Goal: Navigation & Orientation: Find specific page/section

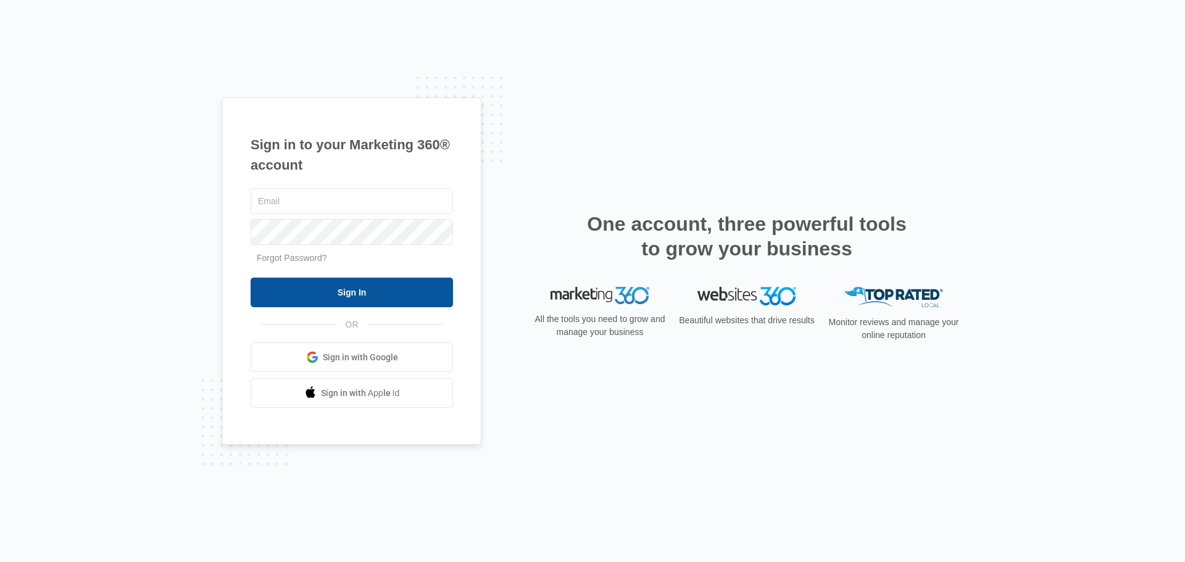
type input "[EMAIL_ADDRESS][DOMAIN_NAME]"
click at [381, 293] on input "Sign In" at bounding box center [352, 293] width 202 height 30
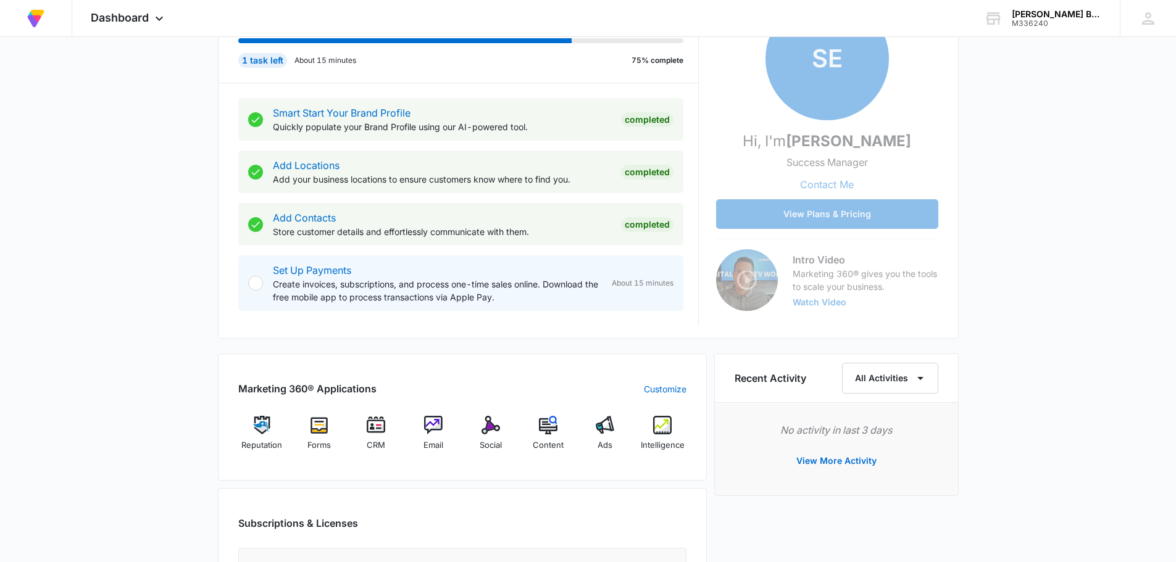
scroll to position [311, 0]
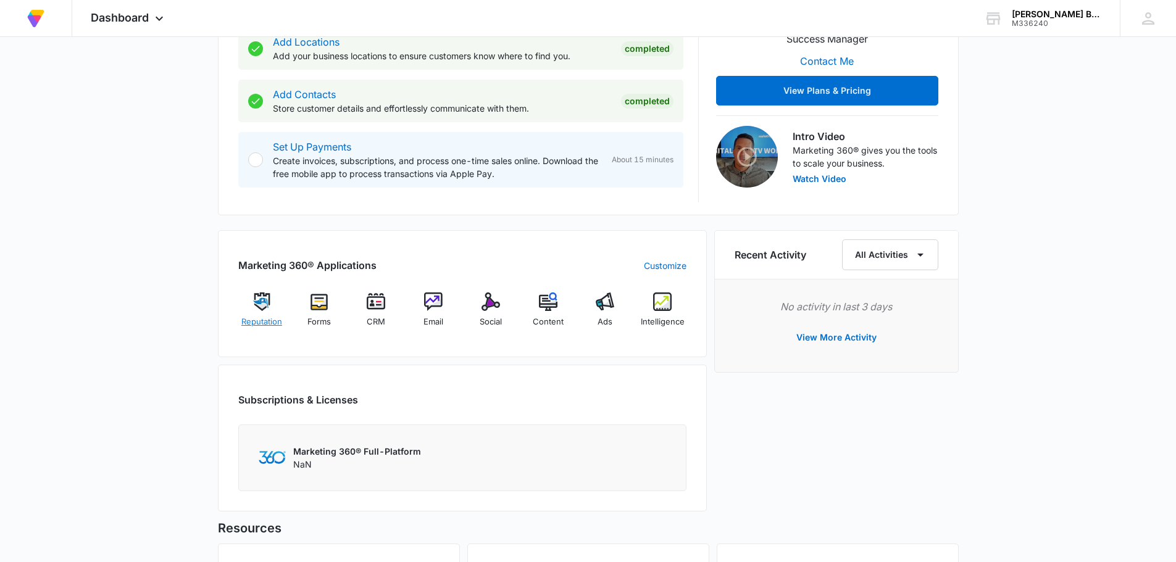
click at [268, 311] on div "Reputation" at bounding box center [262, 315] width 48 height 44
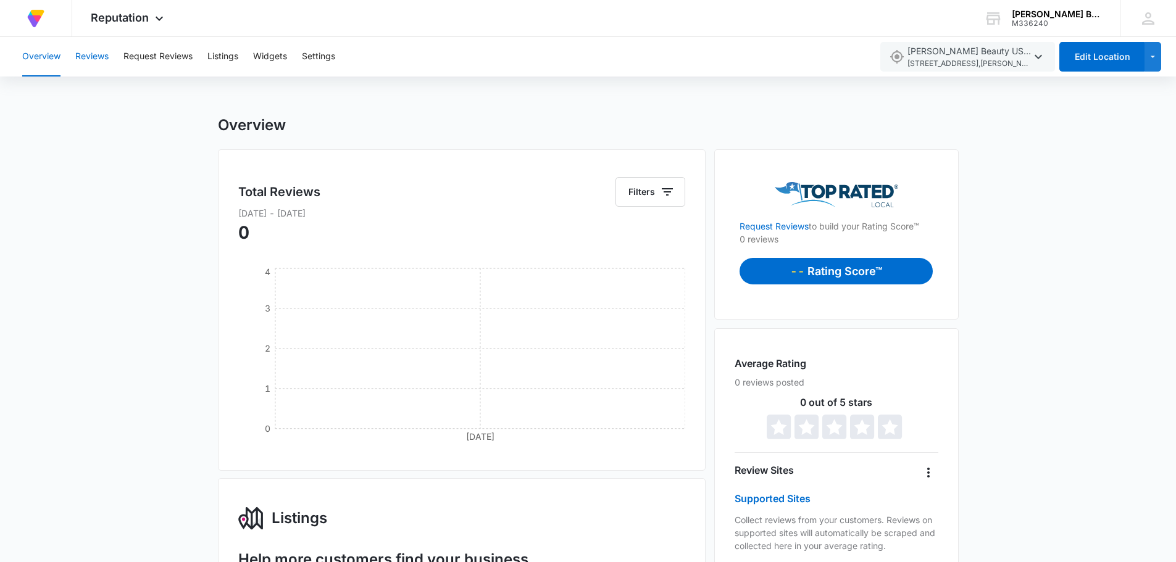
click at [102, 57] on button "Reviews" at bounding box center [91, 57] width 33 height 40
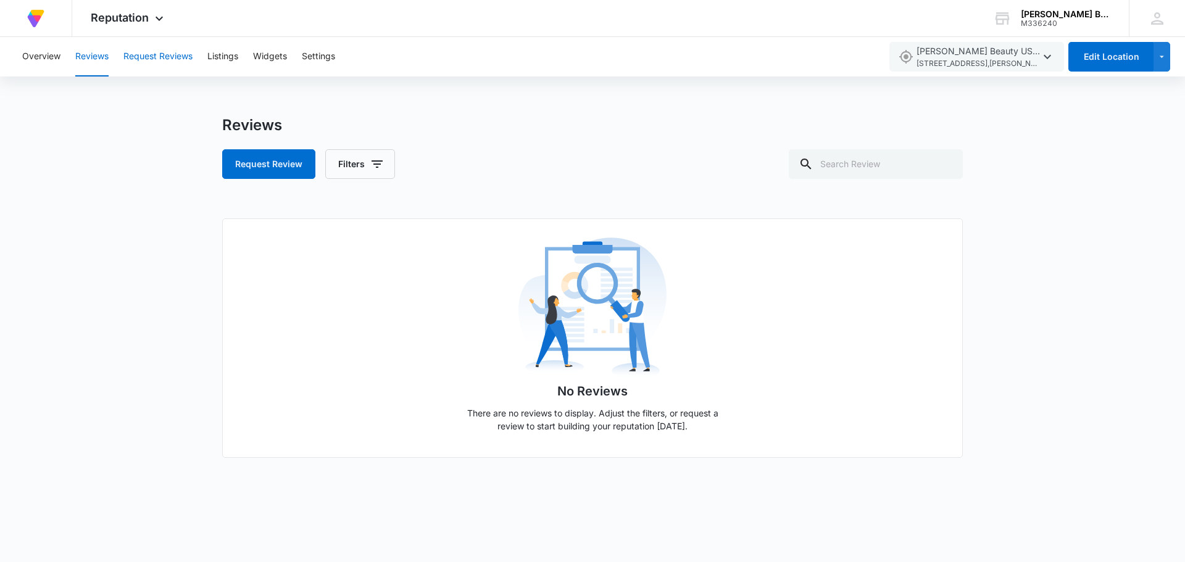
click at [159, 57] on button "Request Reviews" at bounding box center [157, 57] width 69 height 40
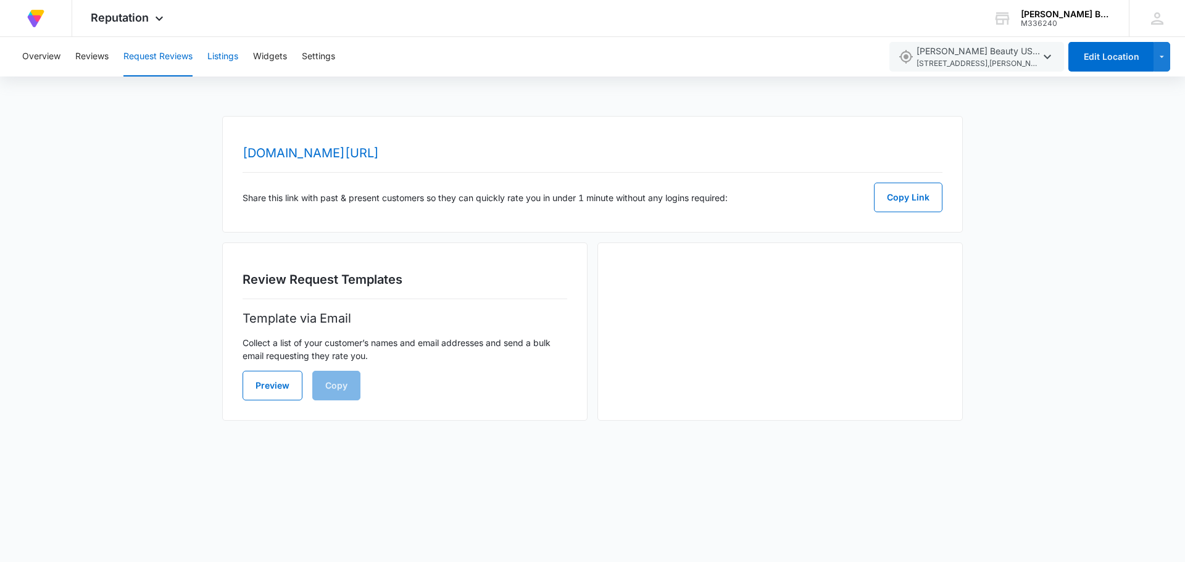
click at [228, 57] on button "Listings" at bounding box center [222, 57] width 31 height 40
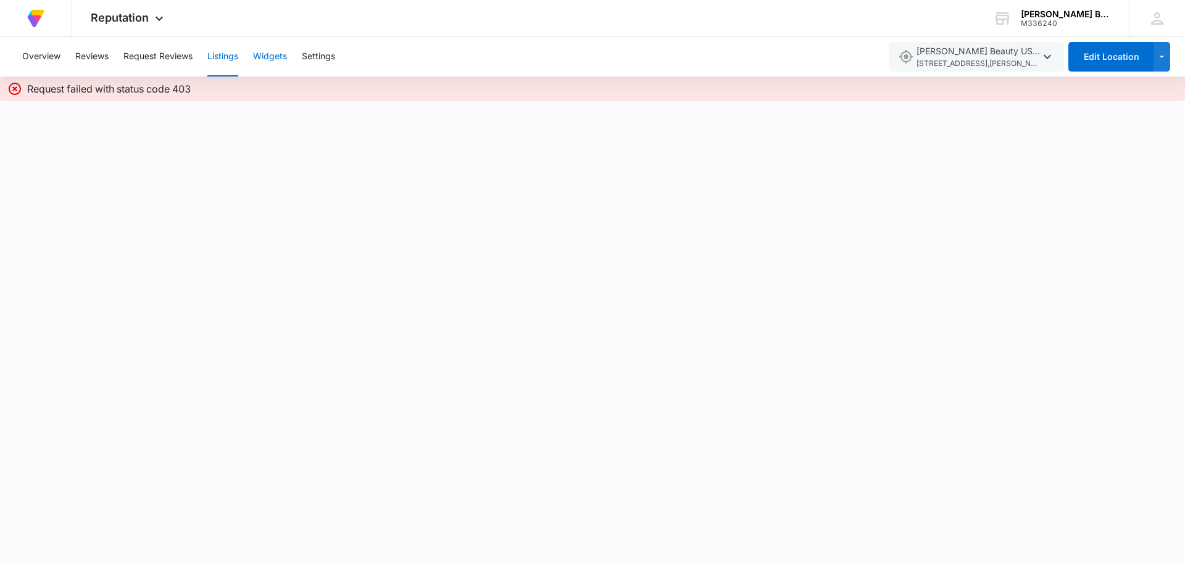
click at [265, 57] on button "Widgets" at bounding box center [270, 57] width 34 height 40
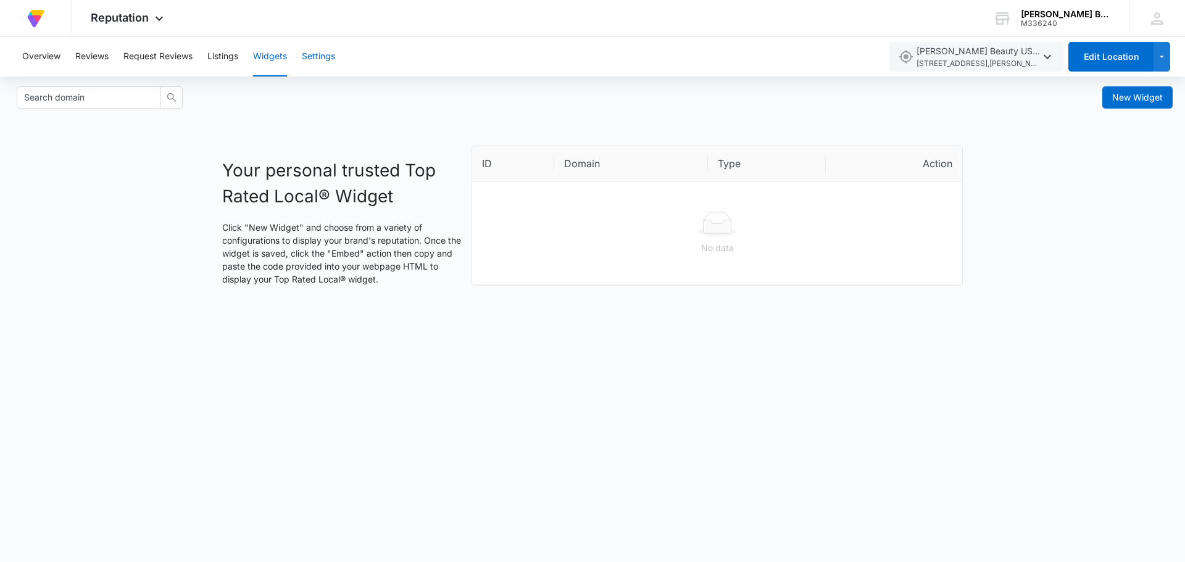
click at [325, 56] on button "Settings" at bounding box center [318, 57] width 33 height 40
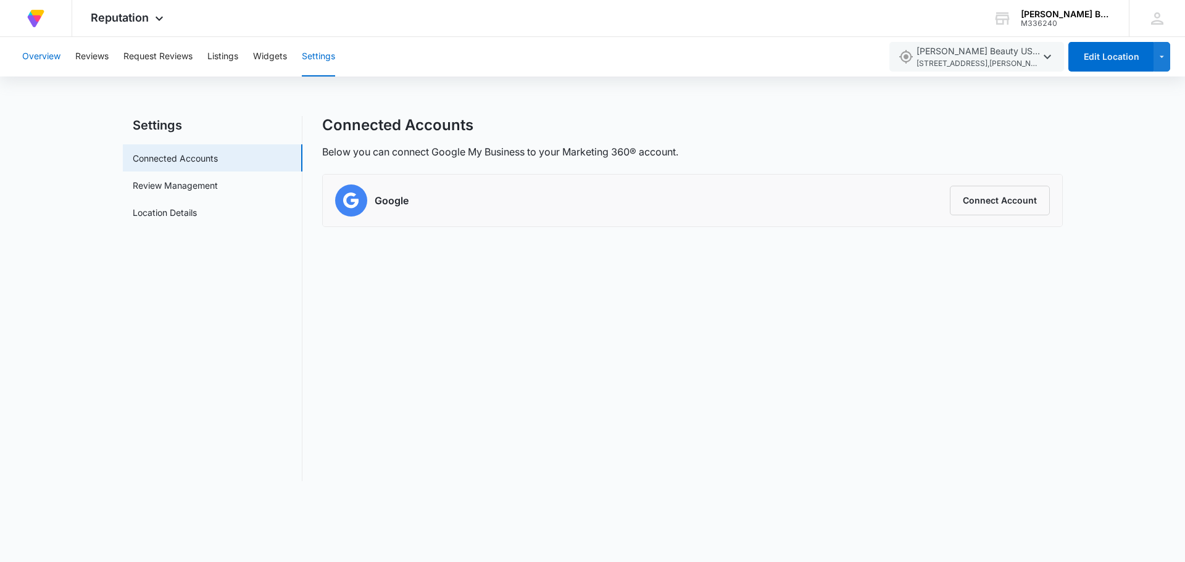
click at [31, 56] on button "Overview" at bounding box center [41, 57] width 38 height 40
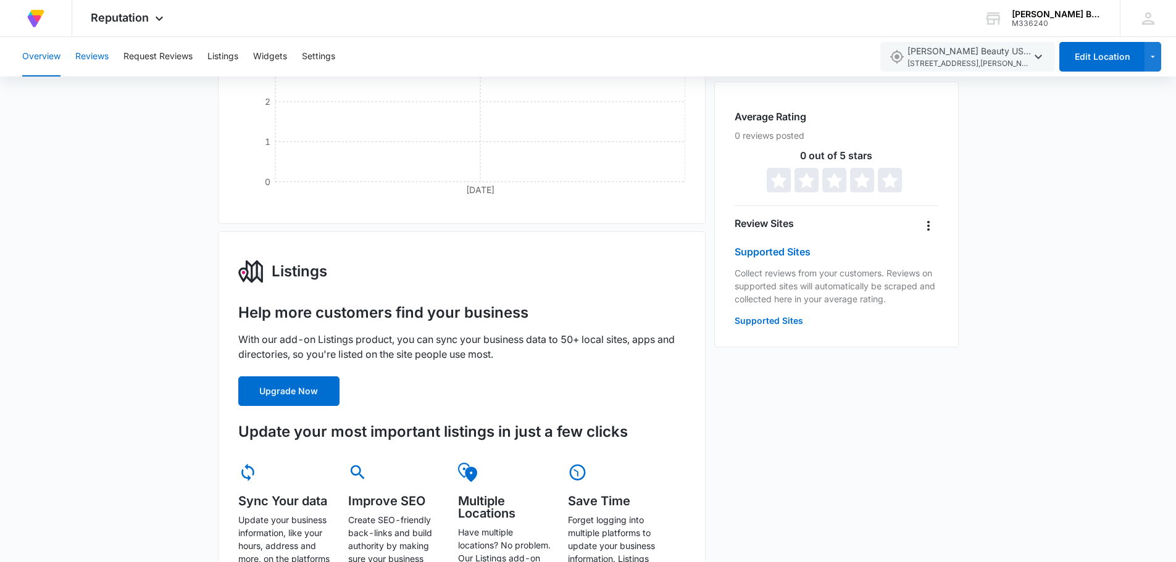
scroll to position [185, 0]
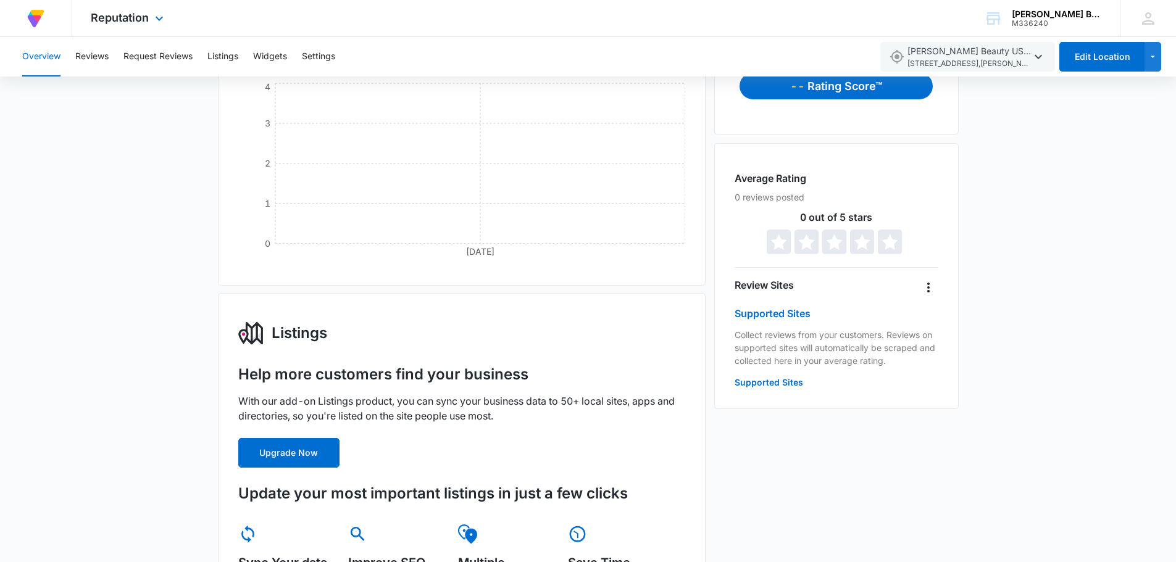
click at [36, 10] on img at bounding box center [36, 18] width 22 height 22
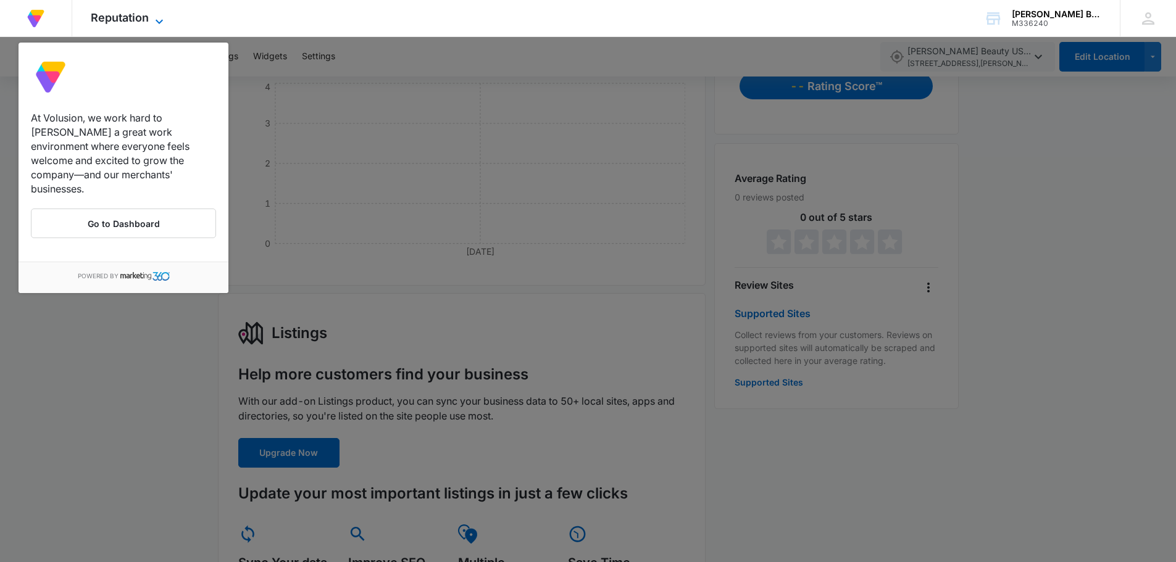
click at [119, 14] on span "Reputation" at bounding box center [120, 17] width 58 height 13
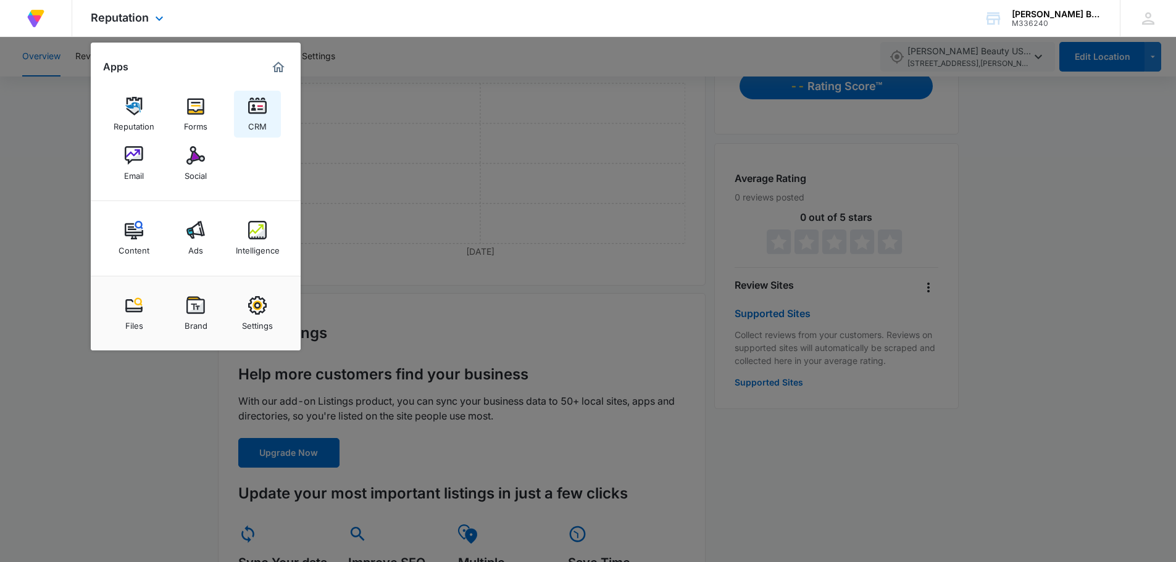
click at [264, 110] on img at bounding box center [257, 106] width 19 height 19
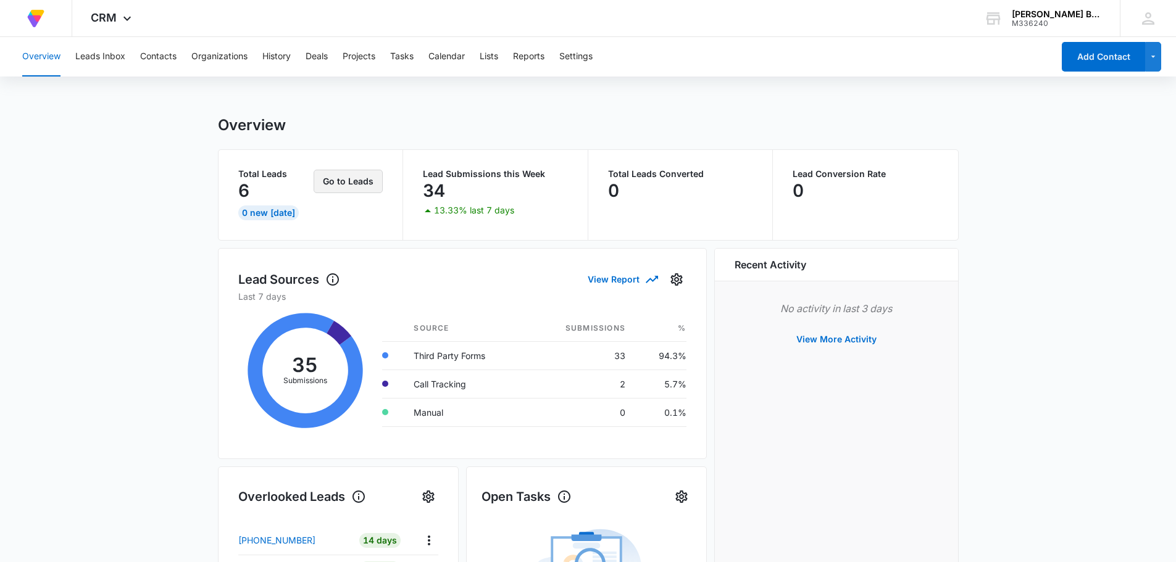
click at [363, 180] on button "Go to Leads" at bounding box center [348, 181] width 69 height 23
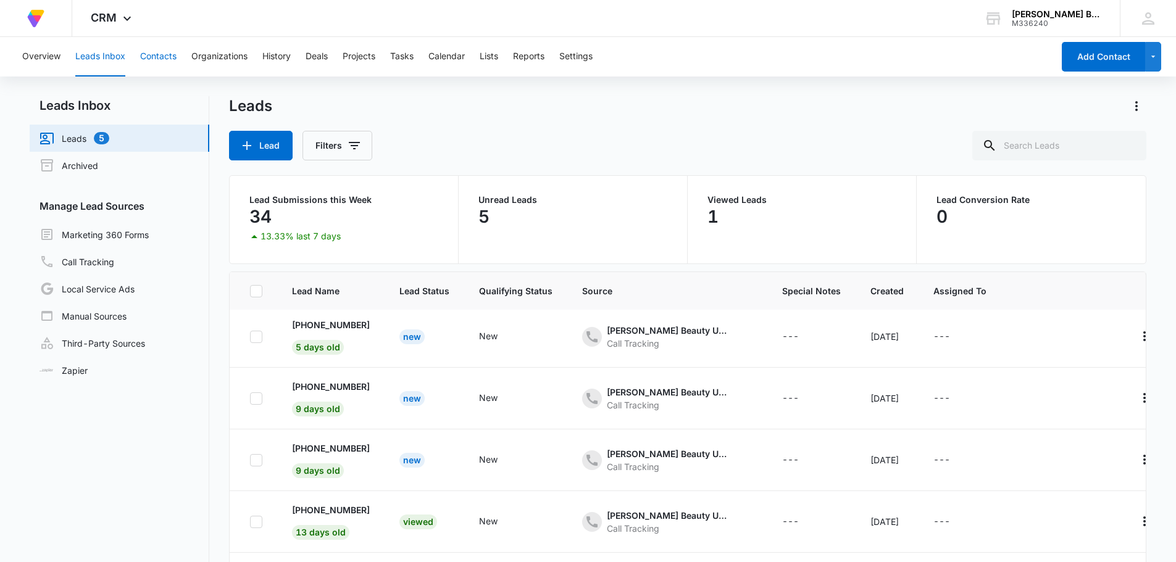
click at [158, 56] on button "Contacts" at bounding box center [158, 57] width 36 height 40
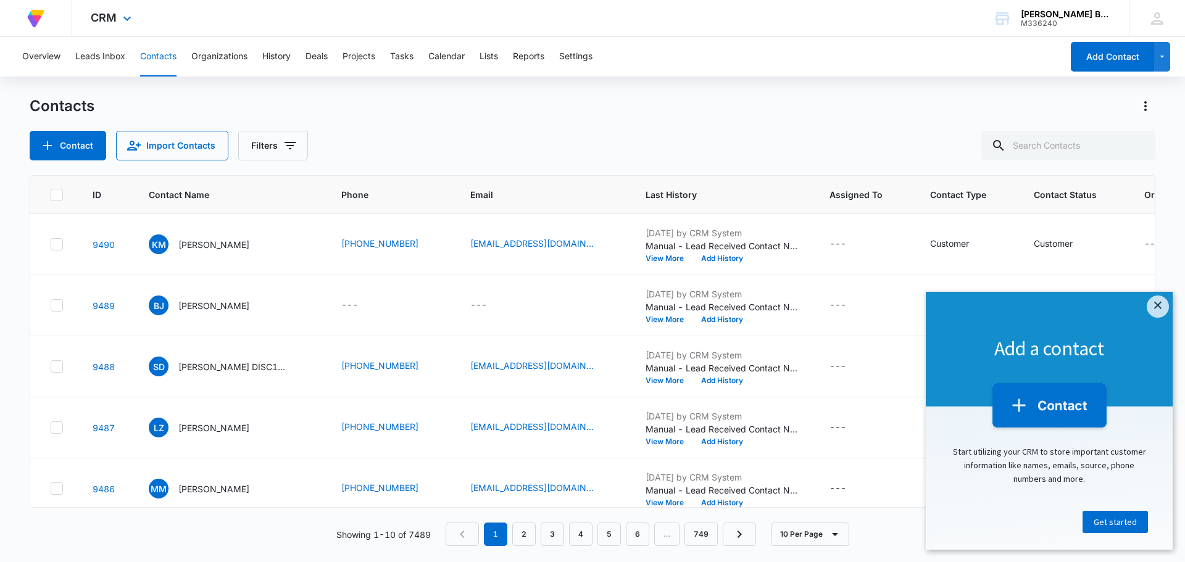
click at [36, 12] on img at bounding box center [36, 18] width 22 height 22
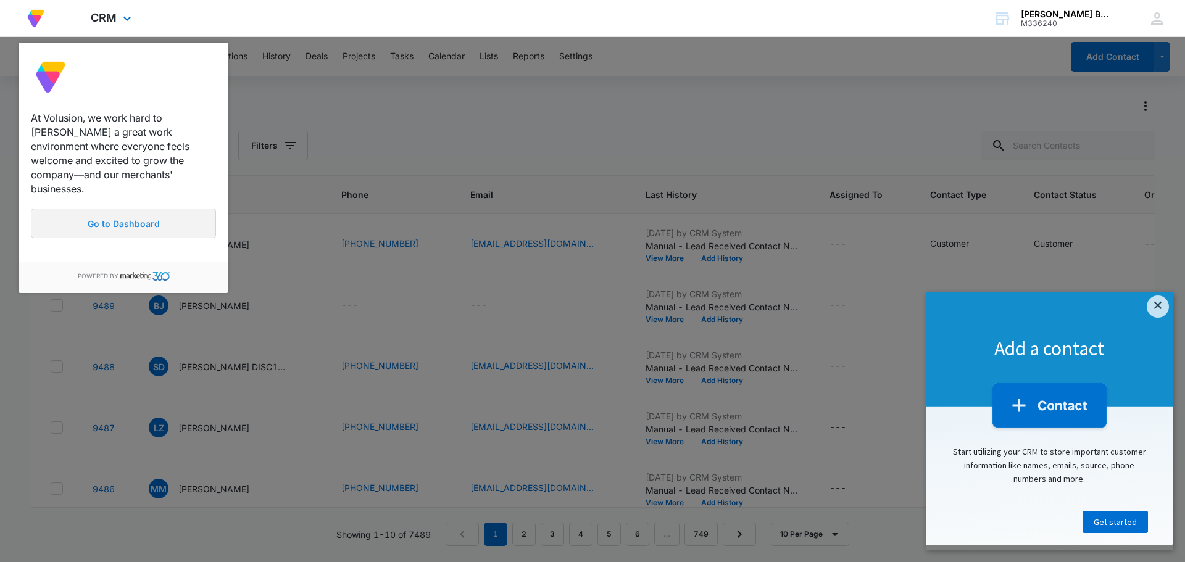
click at [146, 209] on link "Go to Dashboard" at bounding box center [123, 224] width 185 height 30
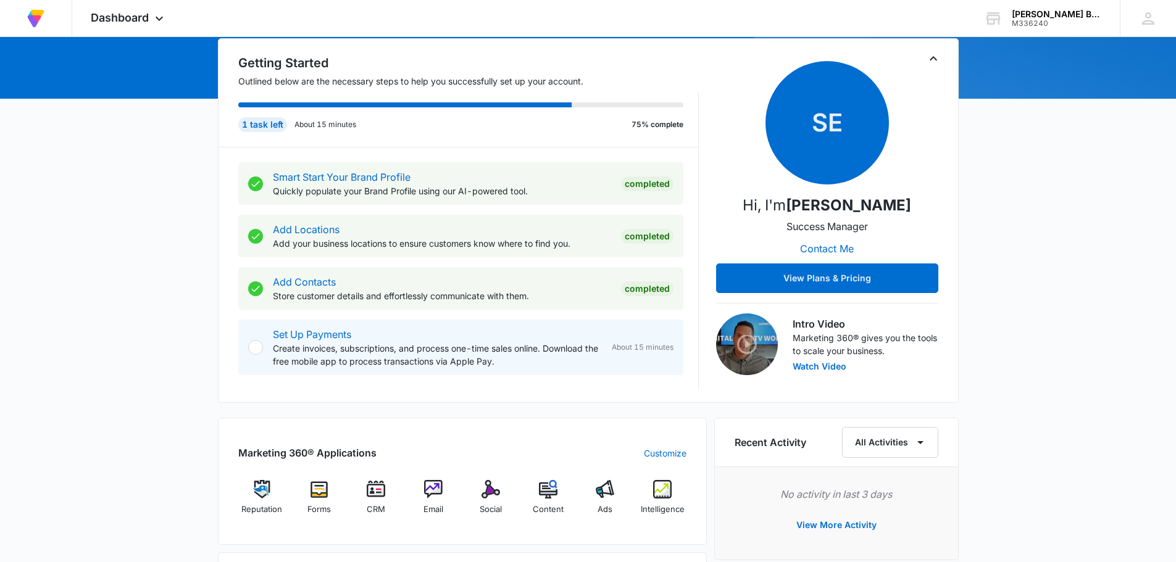
scroll to position [309, 0]
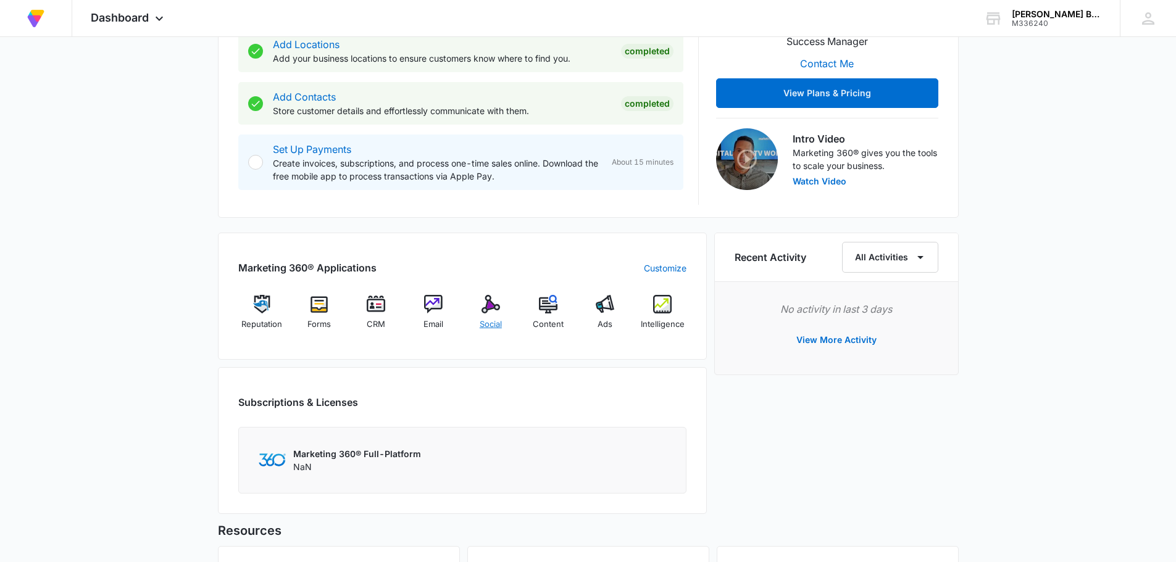
click at [490, 310] on img at bounding box center [490, 304] width 19 height 19
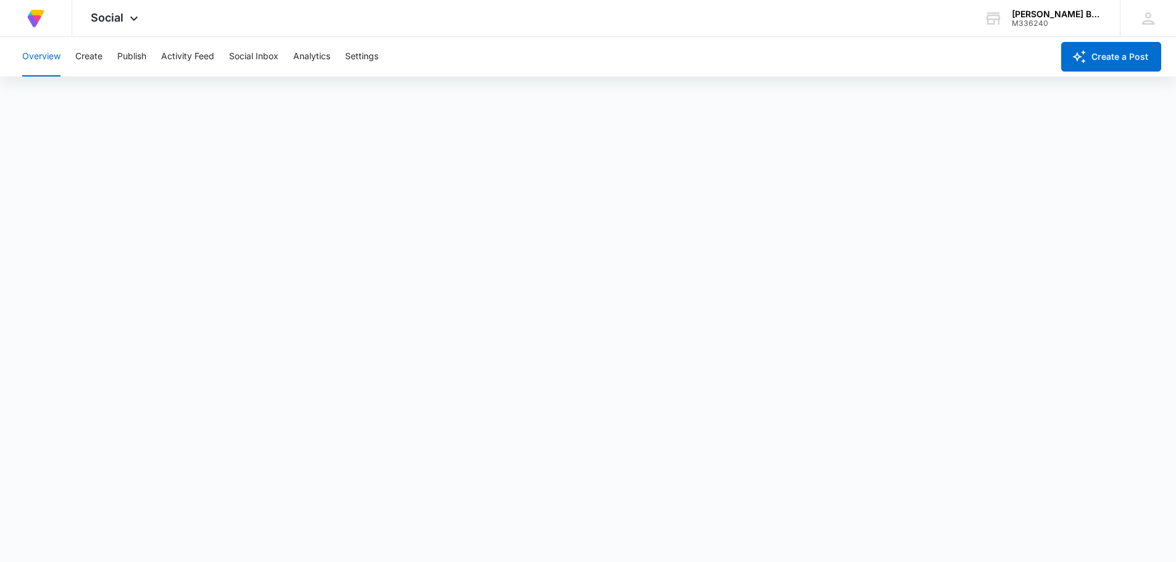
click at [38, 54] on button "Overview" at bounding box center [41, 57] width 38 height 40
click at [130, 12] on div "Social Apps Reputation Forms CRM Email Social Content Ads Intelligence Files Br…" at bounding box center [116, 18] width 88 height 36
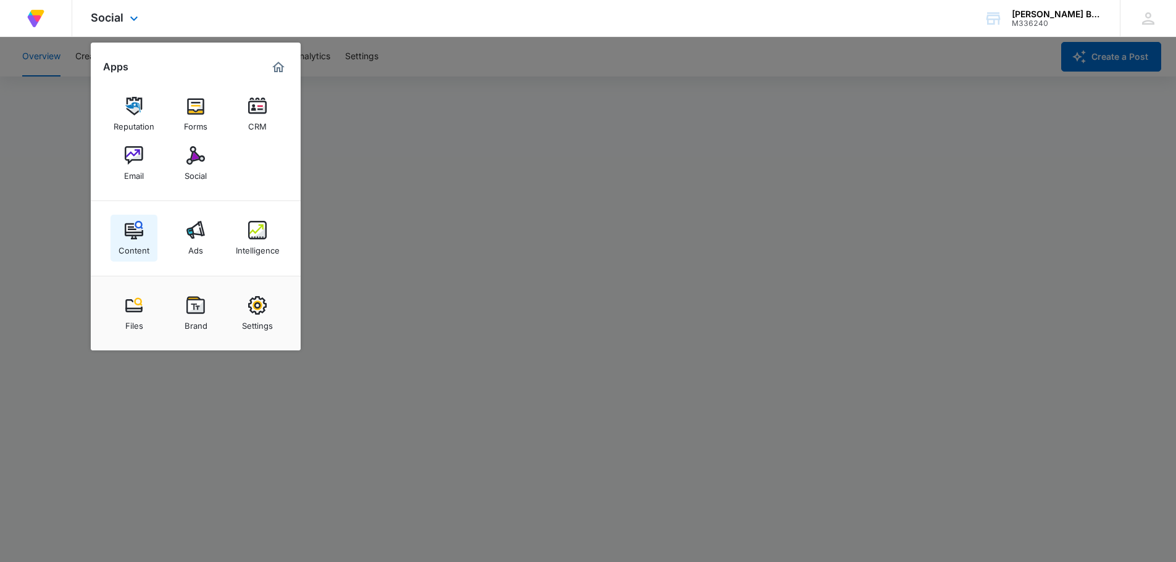
click at [134, 231] on img at bounding box center [134, 230] width 19 height 19
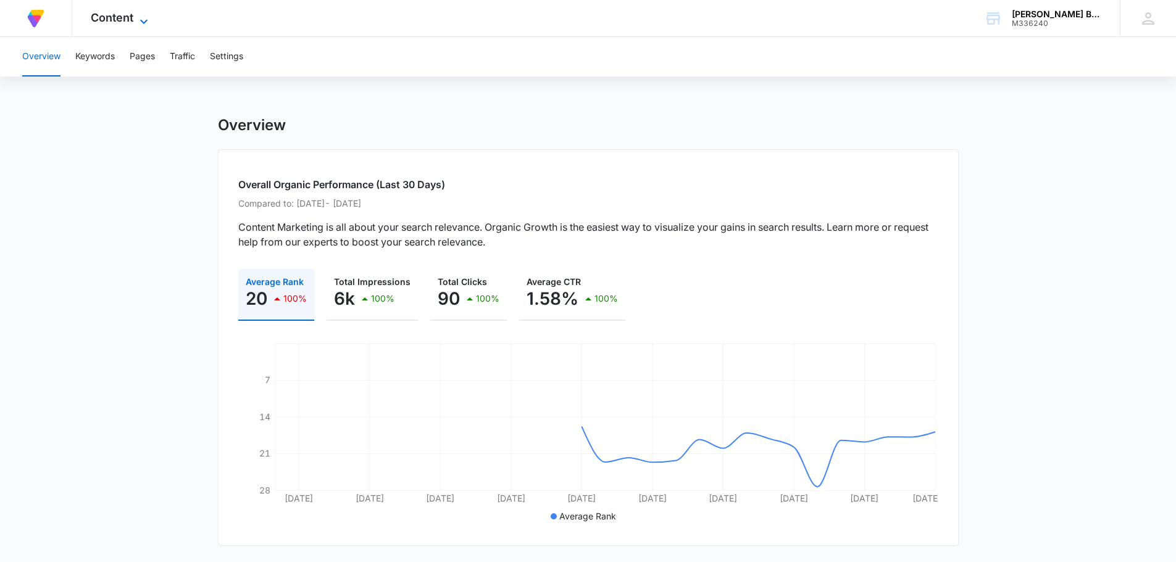
click at [119, 17] on span "Content" at bounding box center [112, 17] width 43 height 13
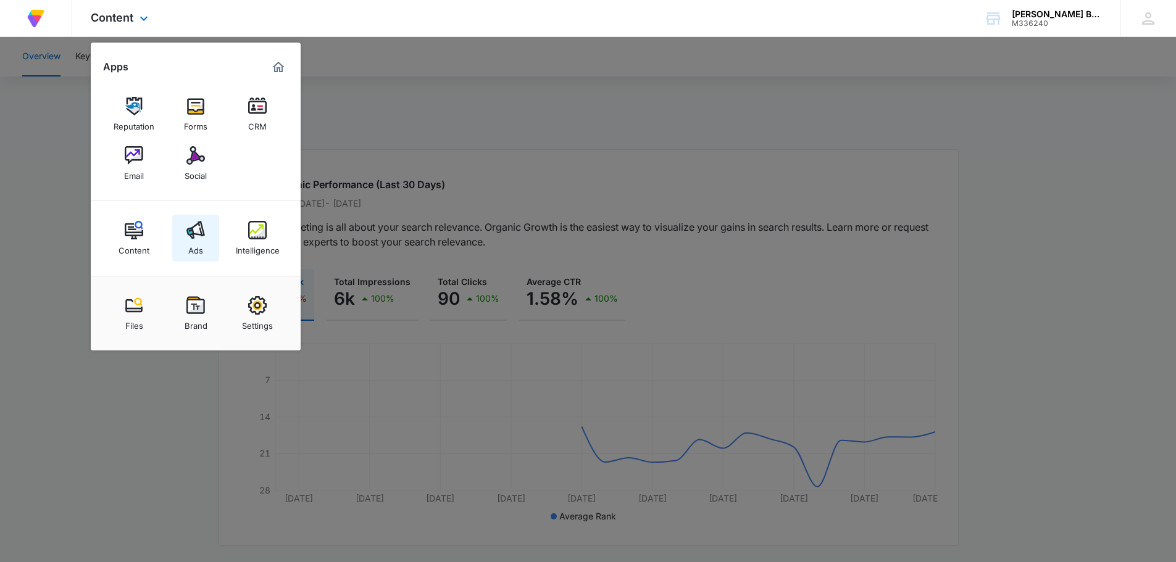
click at [194, 234] on img at bounding box center [195, 230] width 19 height 19
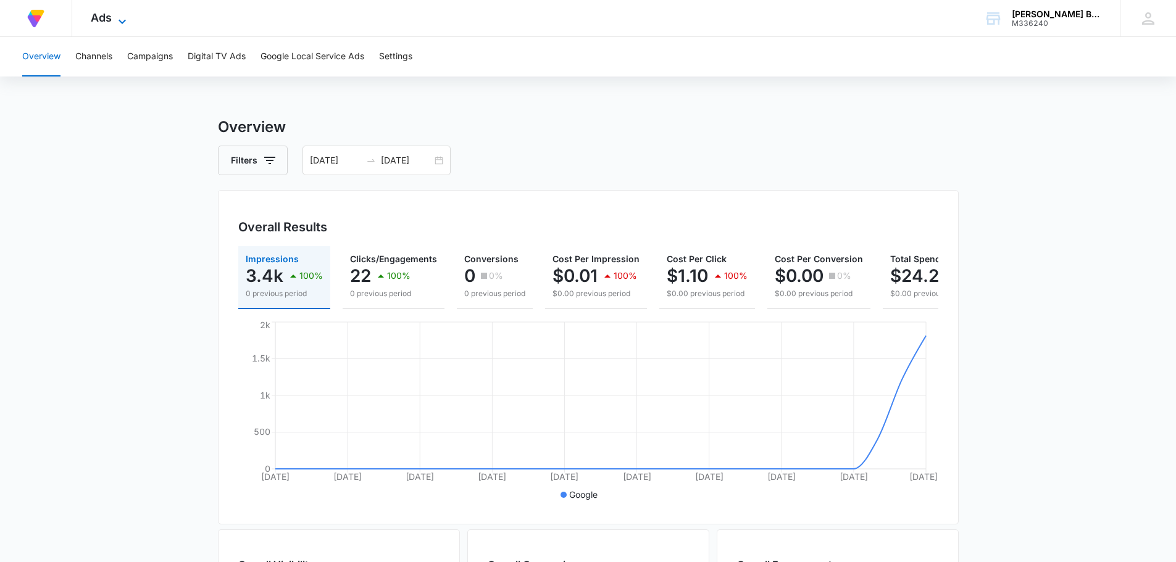
click at [107, 20] on span "Ads" at bounding box center [101, 17] width 21 height 13
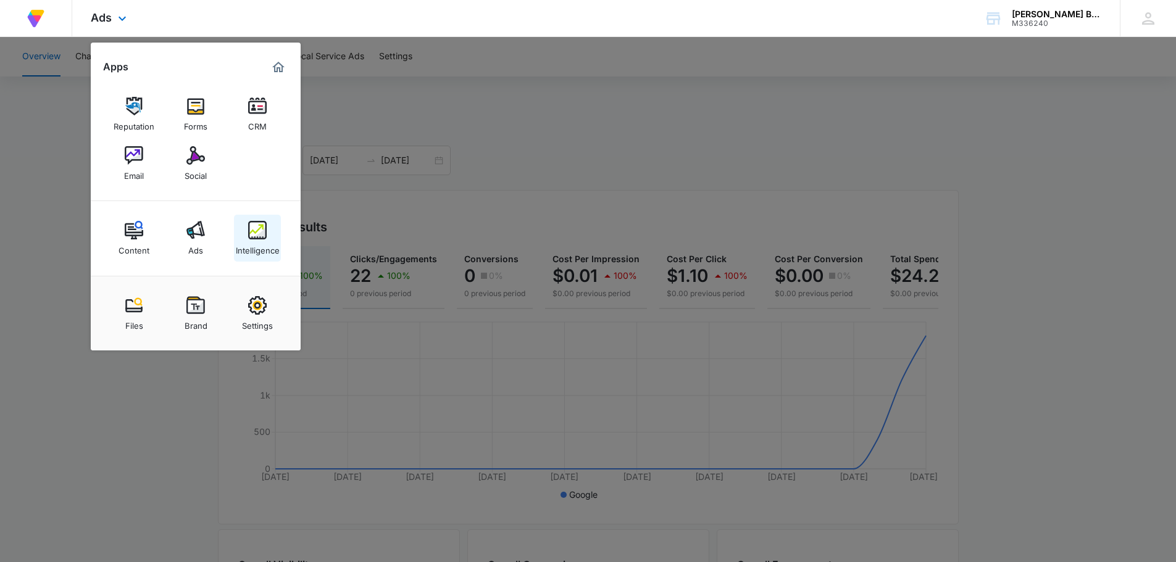
click at [254, 238] on img at bounding box center [257, 230] width 19 height 19
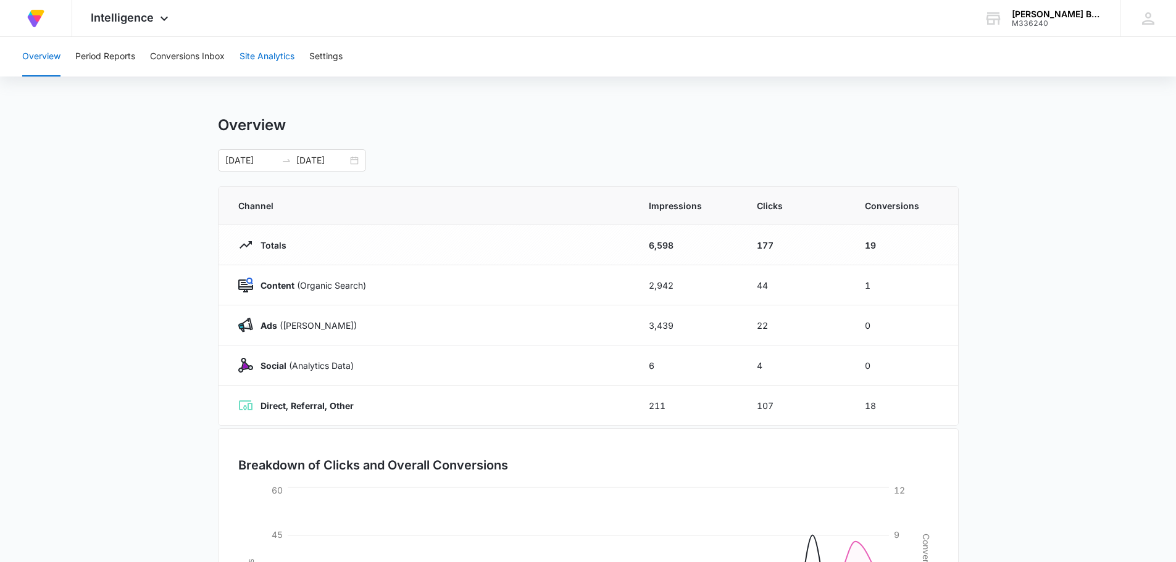
click at [277, 53] on button "Site Analytics" at bounding box center [266, 57] width 55 height 40
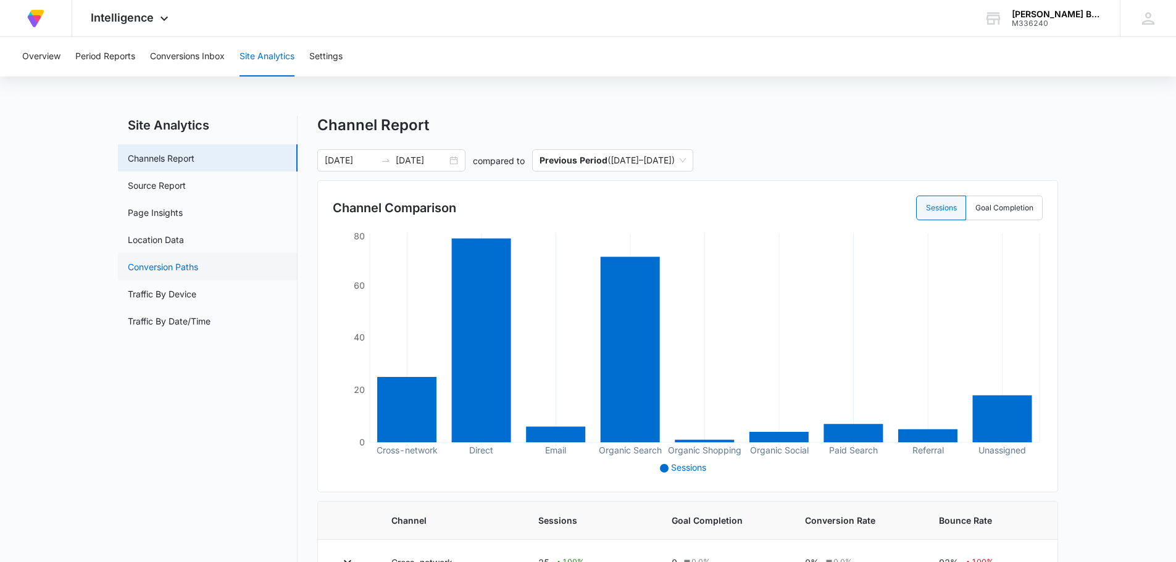
click at [162, 263] on link "Conversion Paths" at bounding box center [163, 266] width 70 height 13
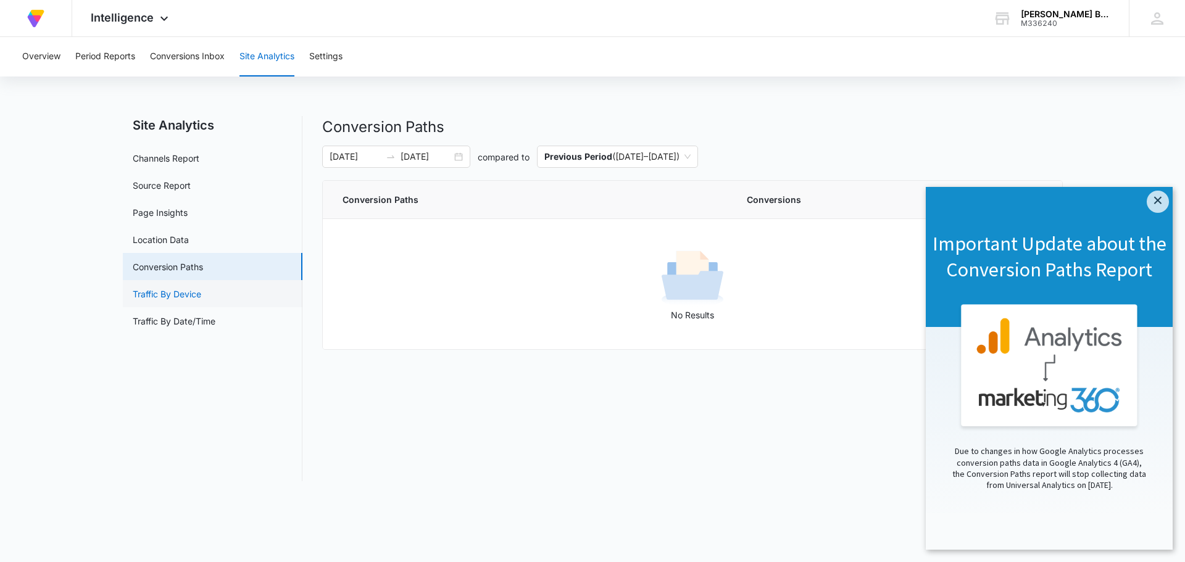
click at [191, 299] on link "Traffic By Device" at bounding box center [167, 294] width 69 height 13
